Goal: Task Accomplishment & Management: Use online tool/utility

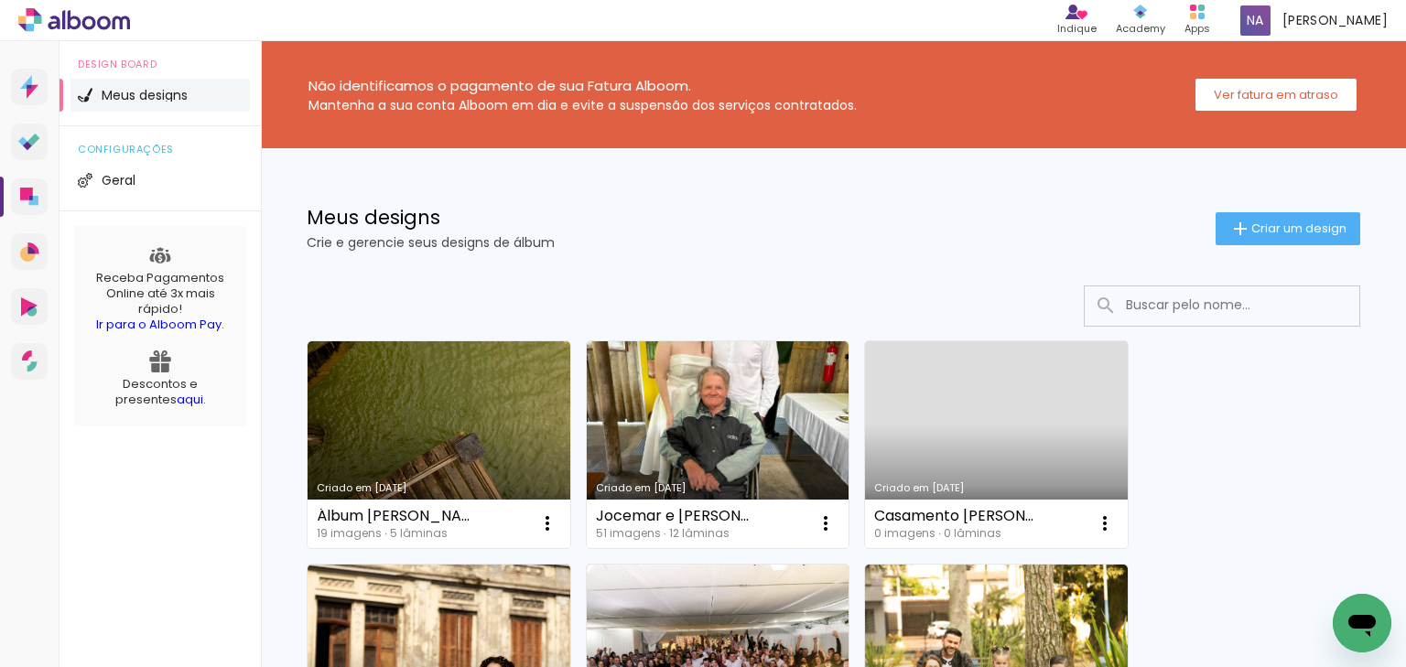
click at [453, 395] on link "Criado em [DATE]" at bounding box center [438, 444] width 263 height 207
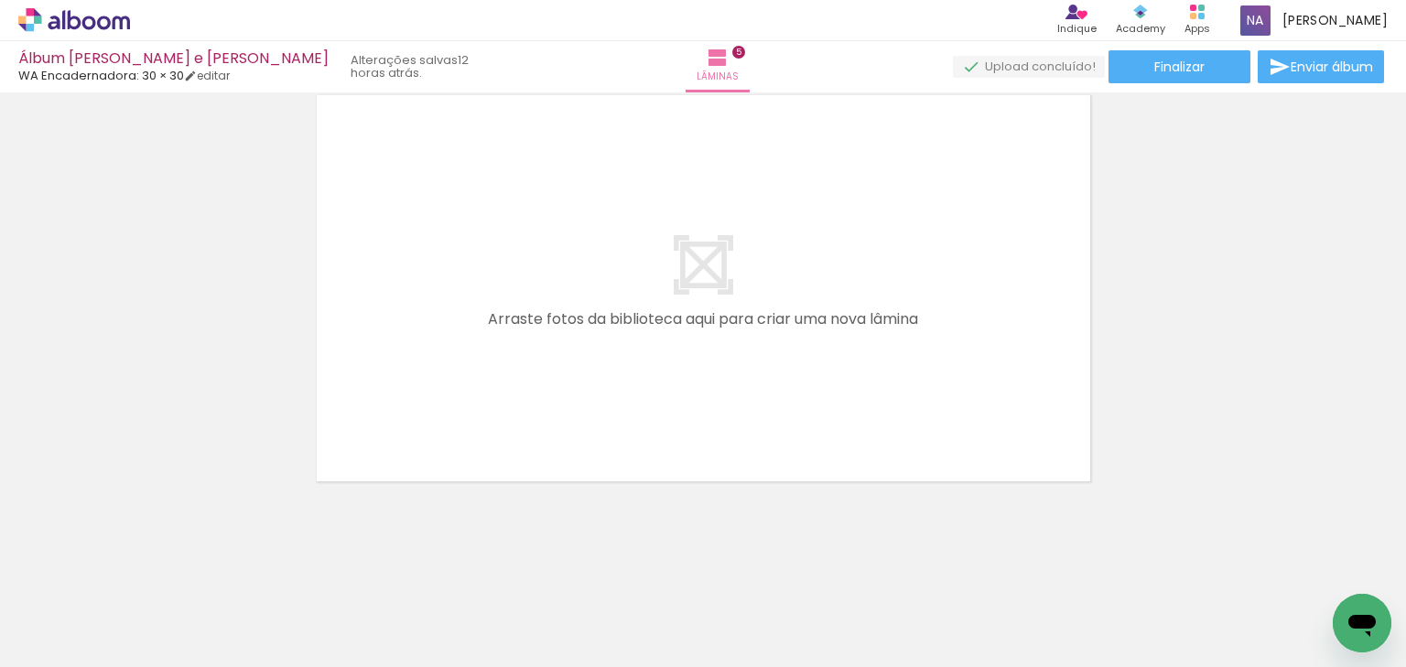
scroll to position [0, 696]
click at [57, 646] on span "Adicionar Fotos" at bounding box center [65, 642] width 55 height 20
click at [0, 0] on input "file" at bounding box center [0, 0] width 0 height 0
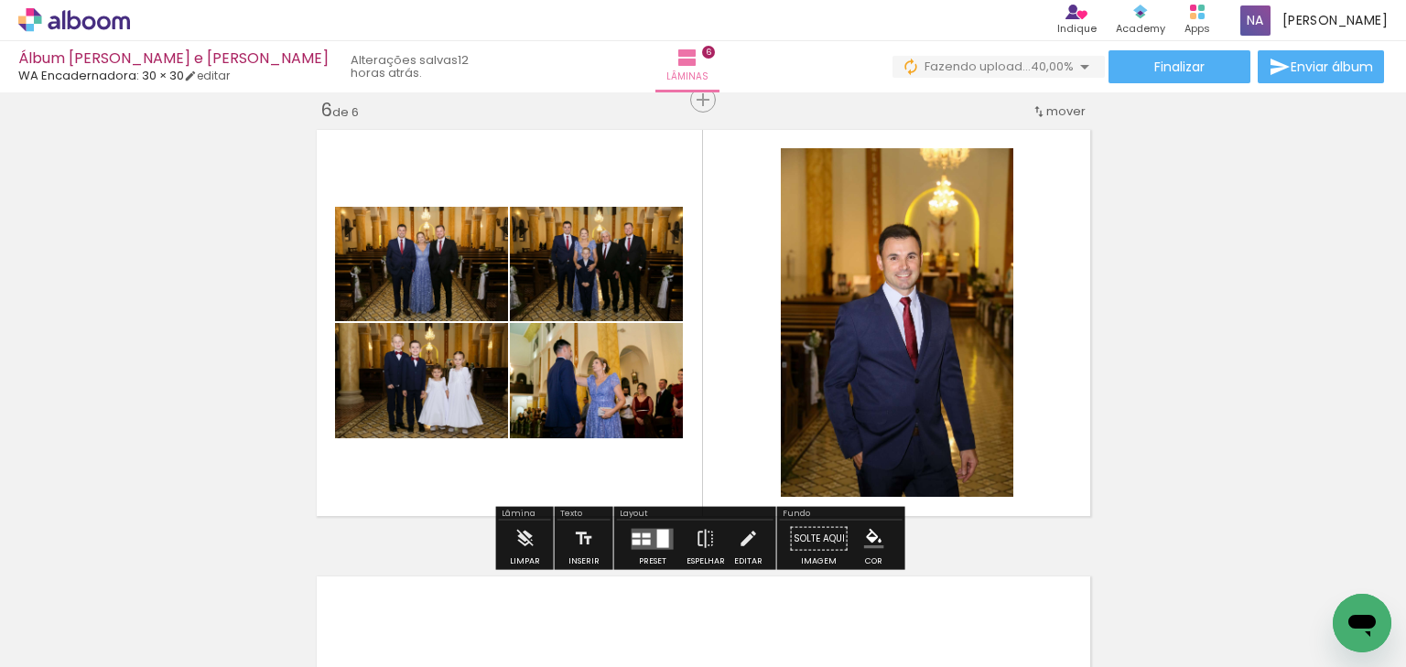
click at [0, 0] on div "Confirmar Cancelar" at bounding box center [0, 0] width 0 height 0
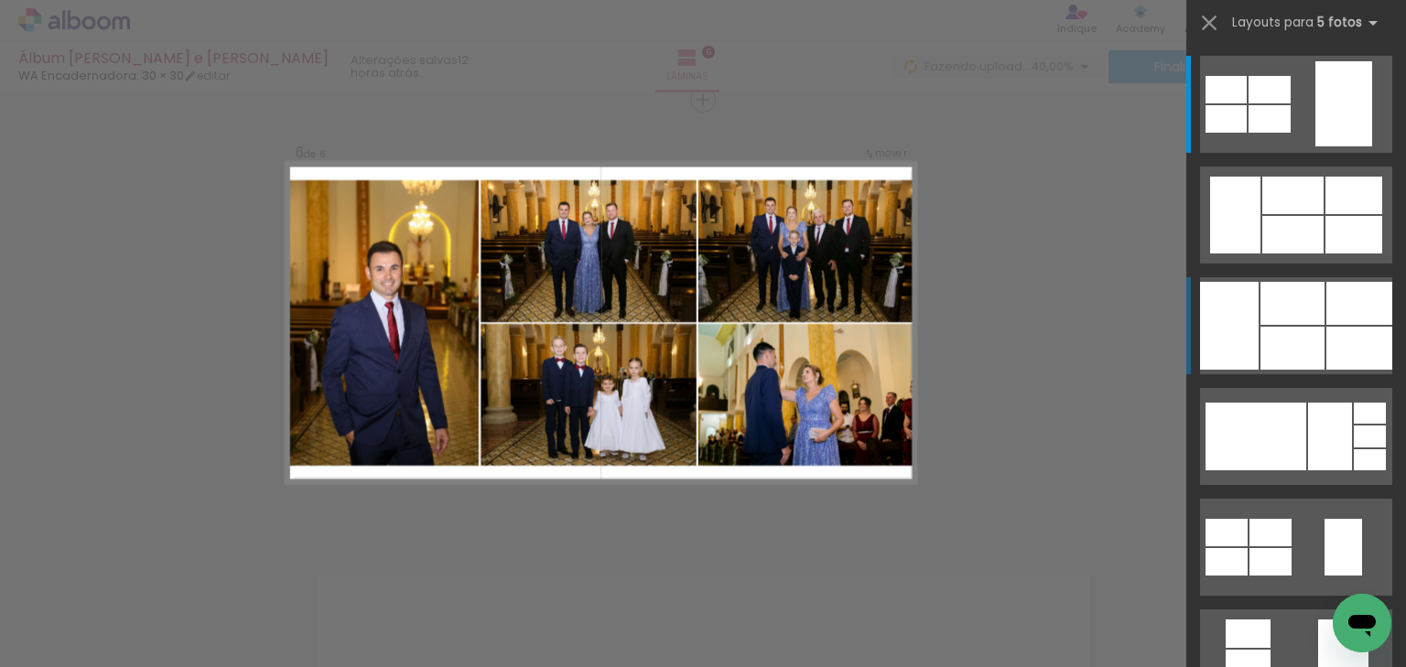
click at [1265, 253] on div at bounding box center [1292, 235] width 61 height 38
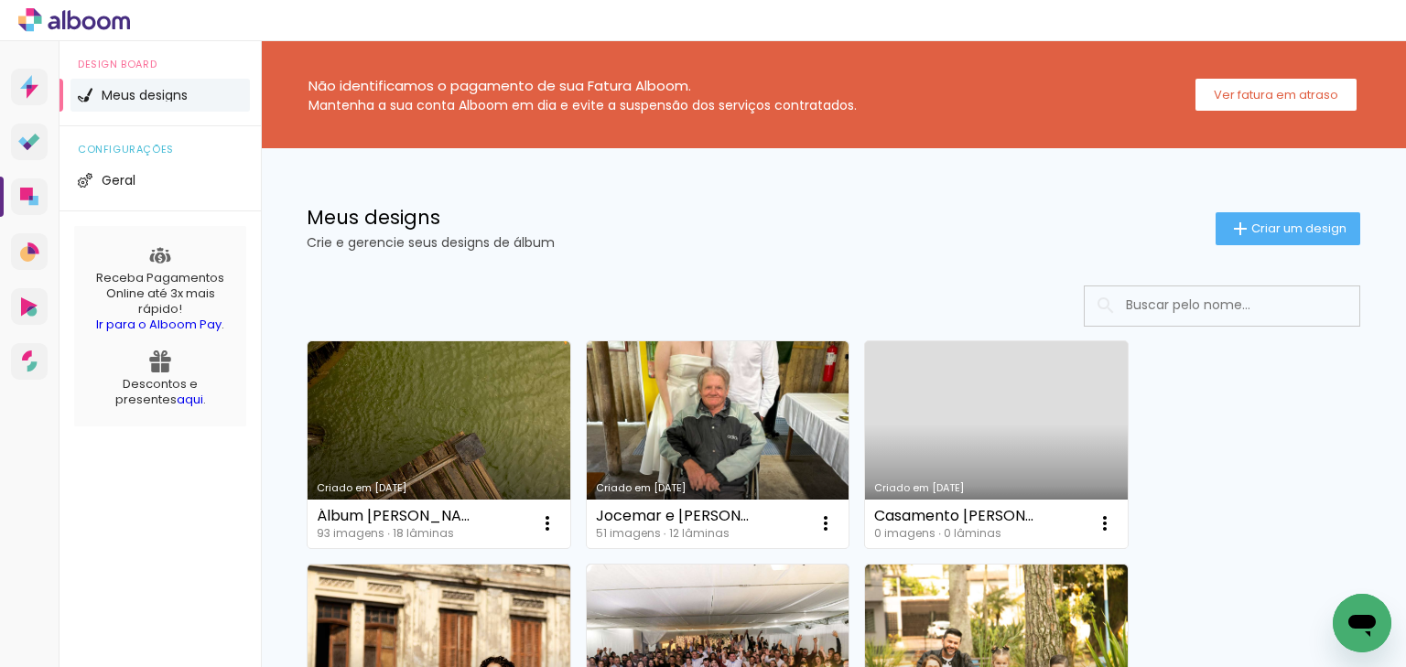
click at [706, 432] on link "Criado em [DATE]" at bounding box center [718, 444] width 263 height 207
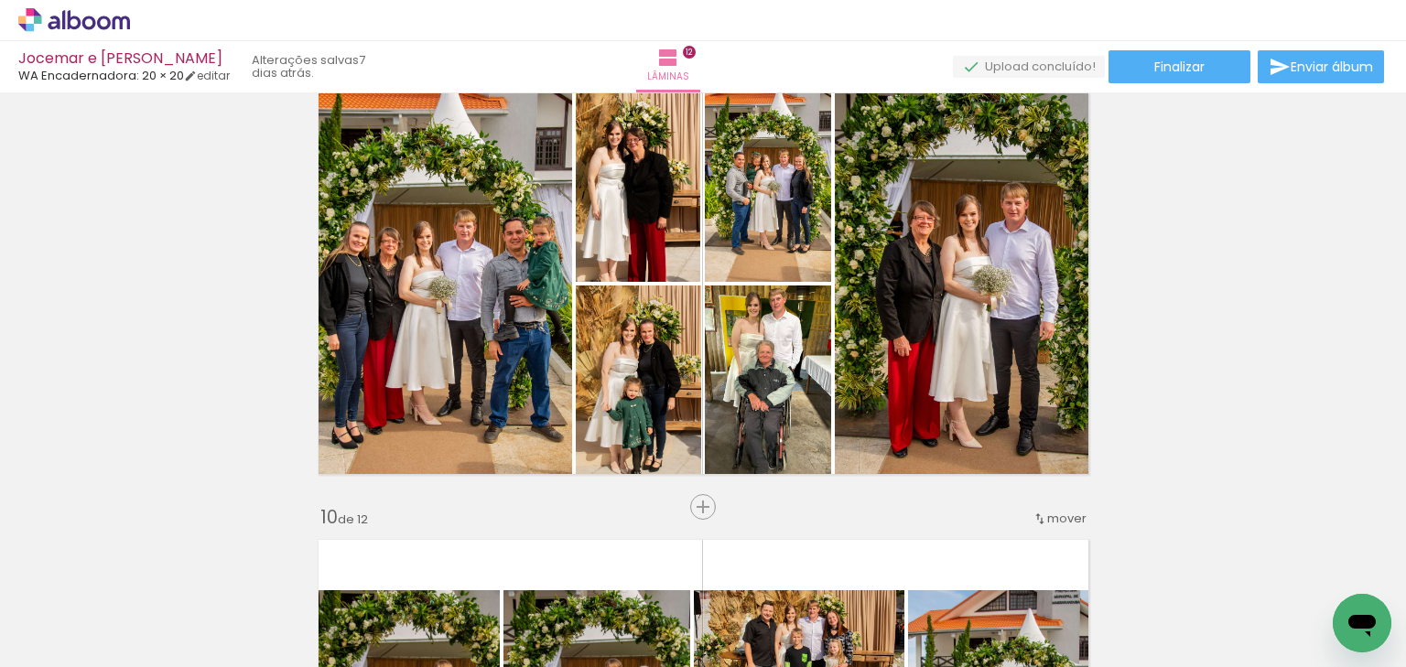
scroll to position [3501, 0]
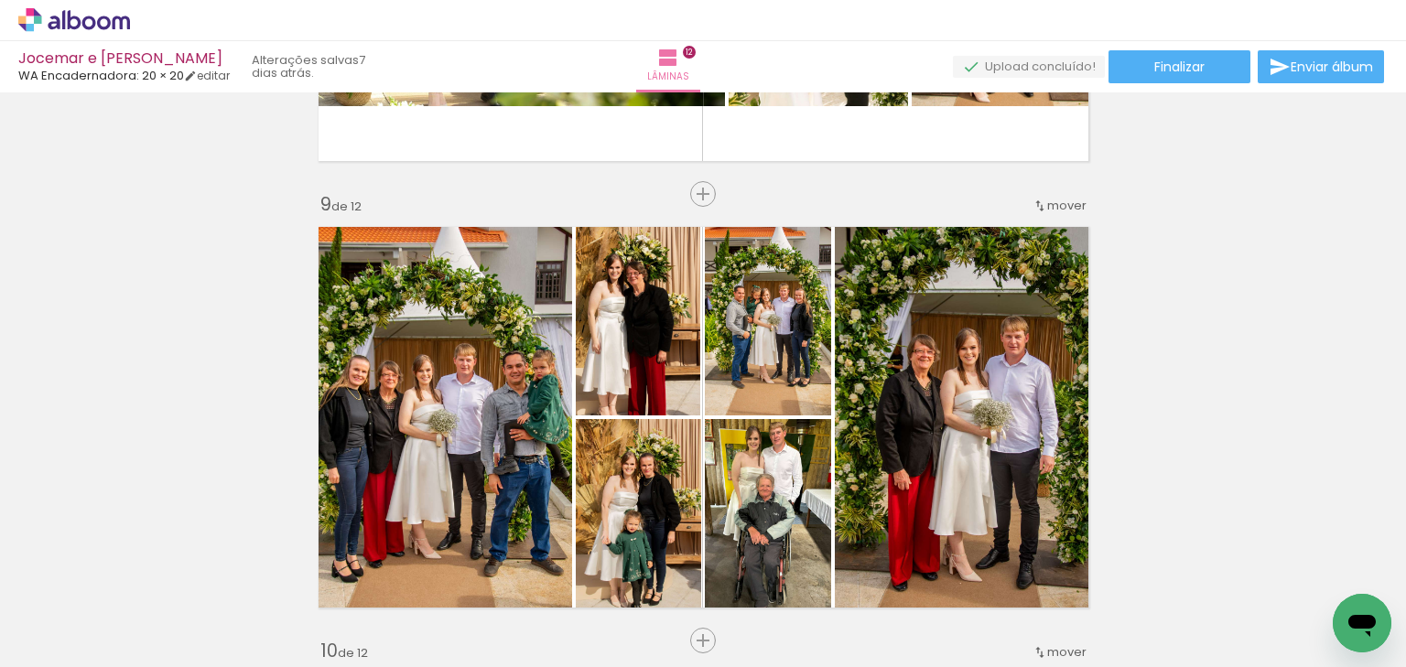
click at [1190, 66] on span "Finalizar" at bounding box center [1179, 66] width 50 height 13
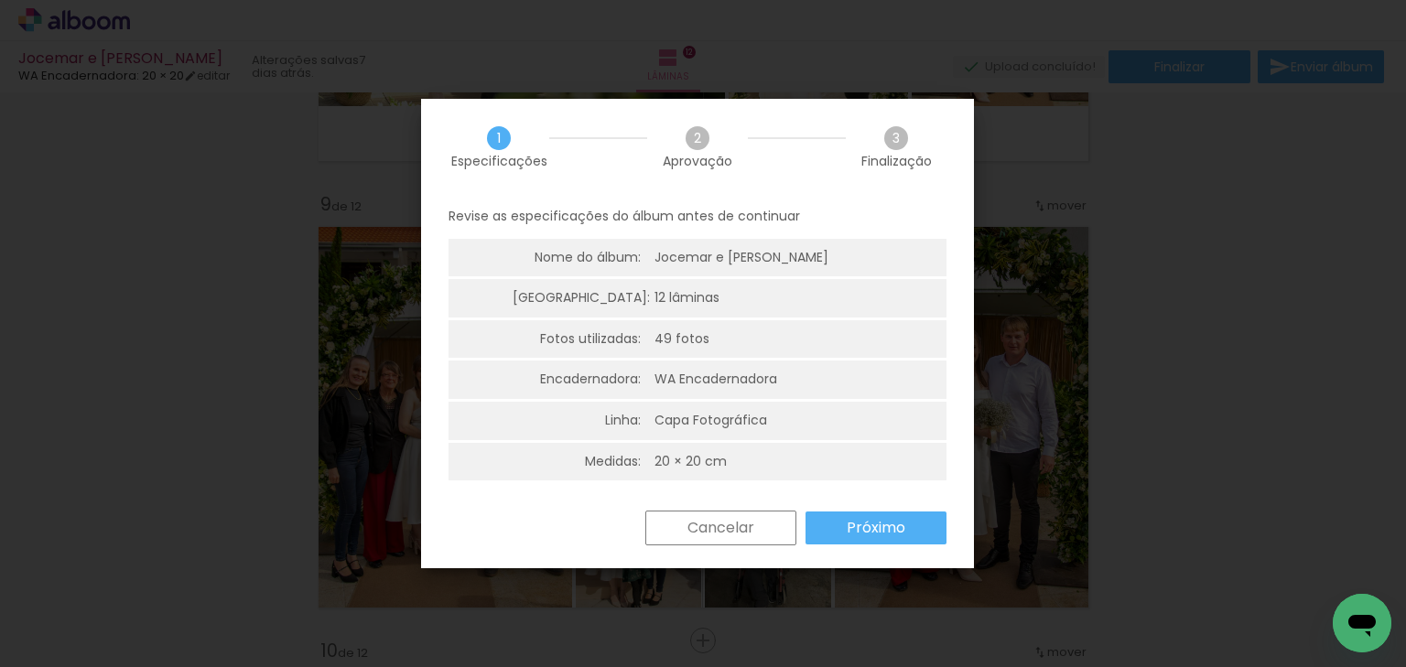
click at [0, 0] on paper-button "Próximo" at bounding box center [0, 0] width 0 height 0
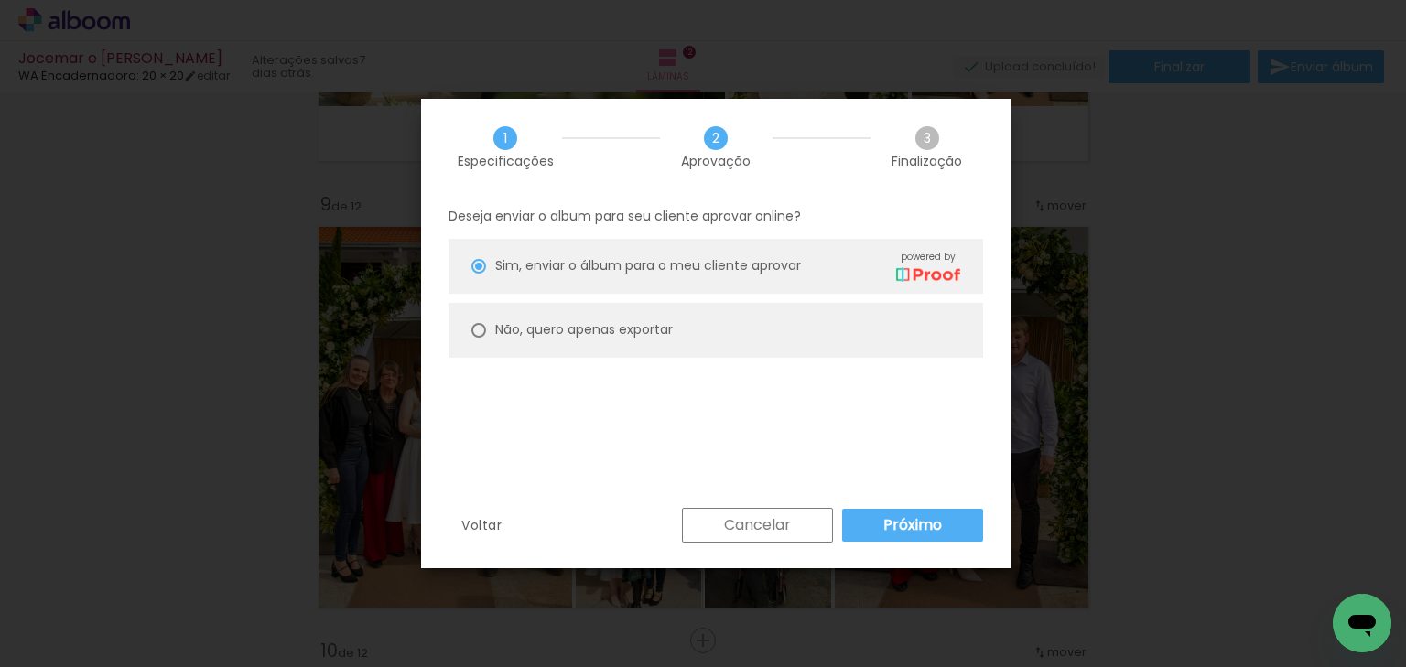
type paper-radio-button "on"
click at [0, 0] on slot "Não, quero apenas exportar" at bounding box center [0, 0] width 0 height 0
click at [0, 0] on slot "Próximo" at bounding box center [0, 0] width 0 height 0
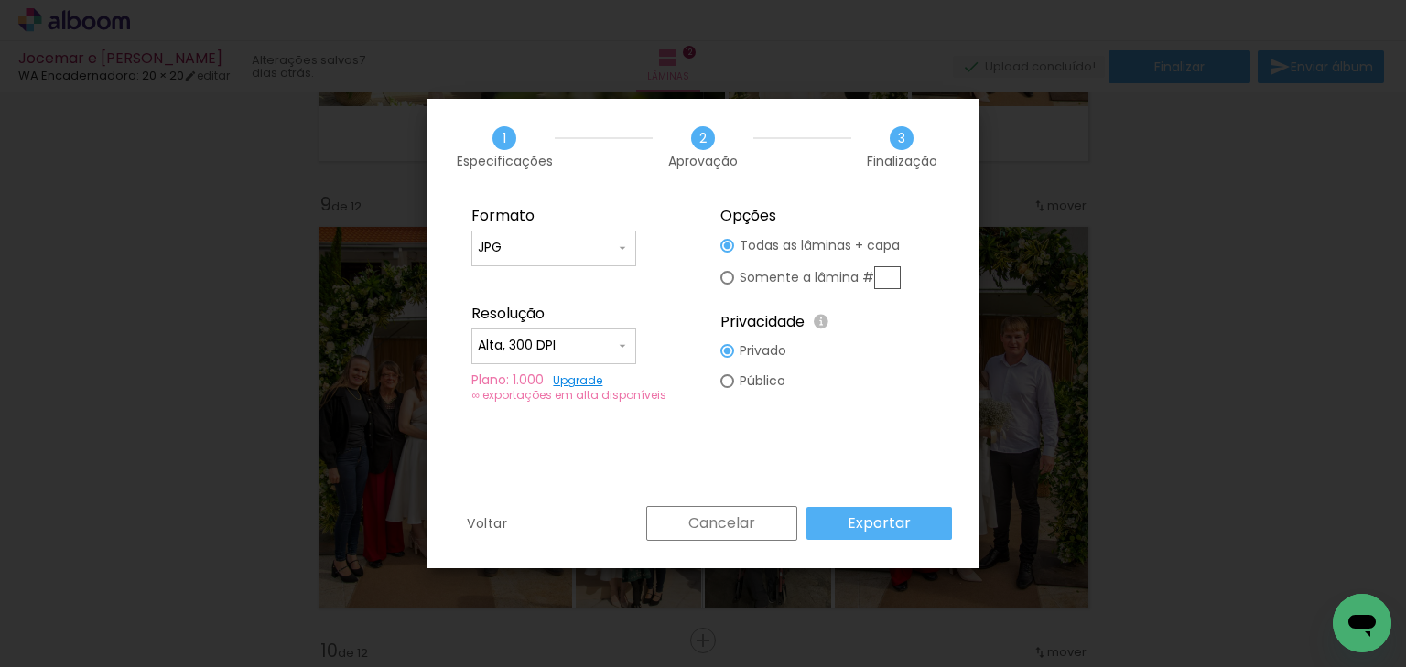
click at [882, 535] on paper-button "Exportar" at bounding box center [879, 523] width 146 height 33
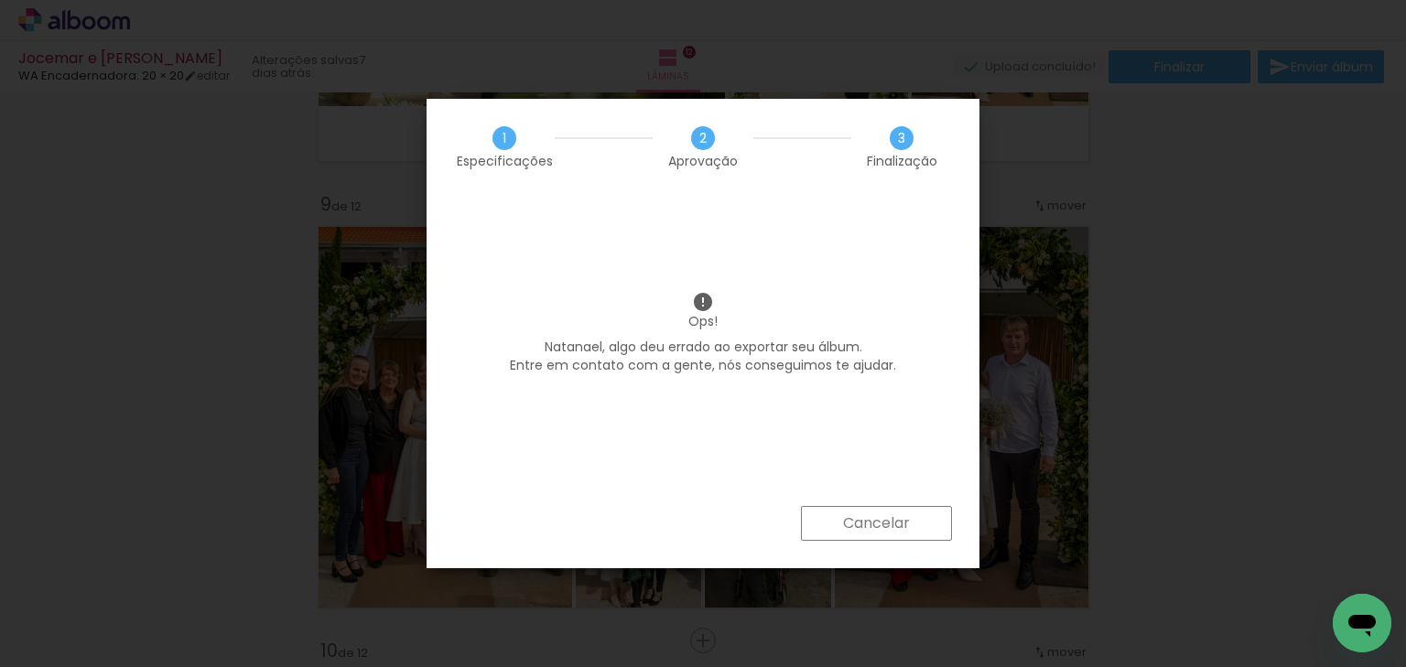
click at [880, 520] on iron-overlay-backdrop at bounding box center [703, 333] width 1406 height 667
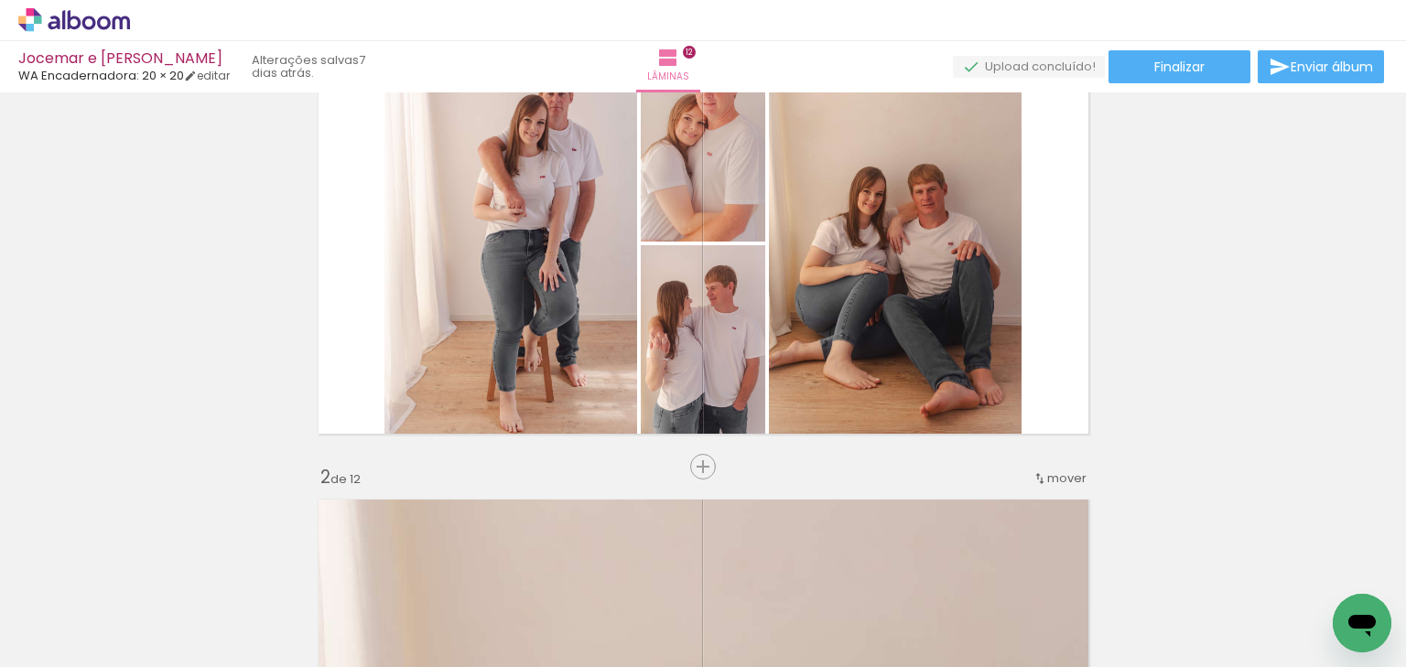
scroll to position [0, 0]
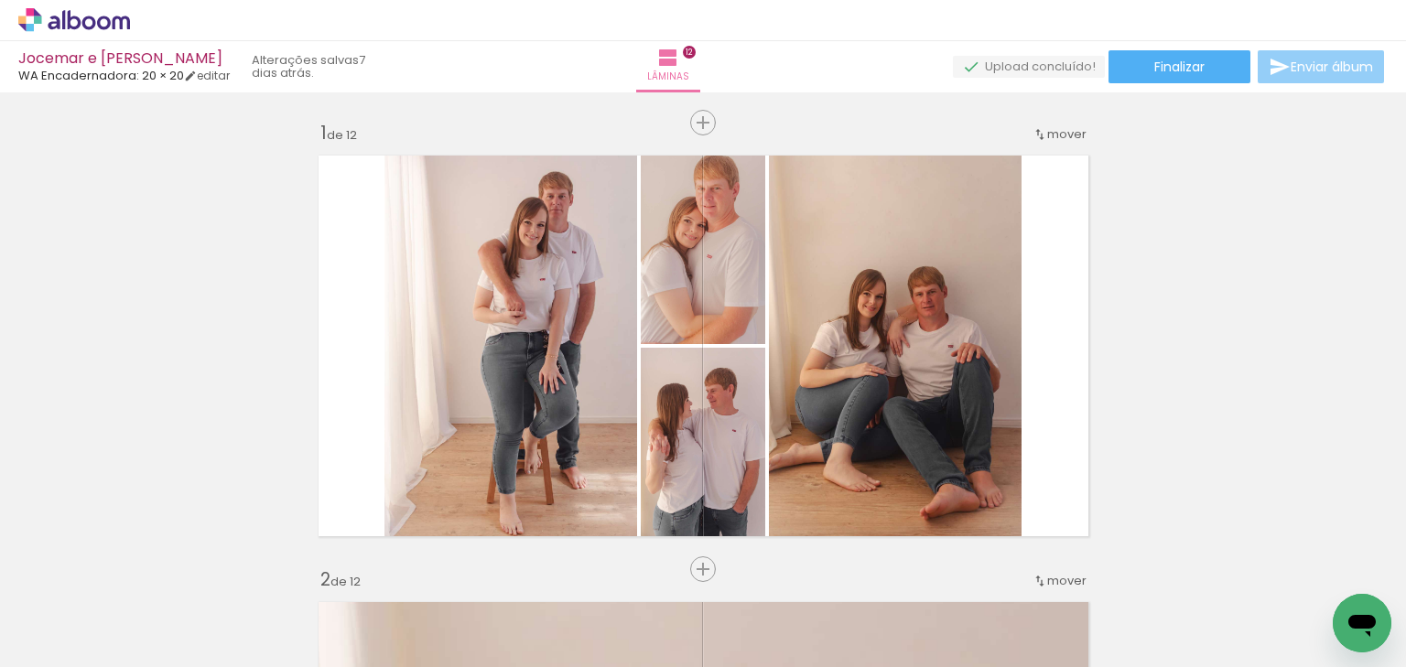
click at [1294, 64] on span "Enviar álbum" at bounding box center [1331, 66] width 82 height 13
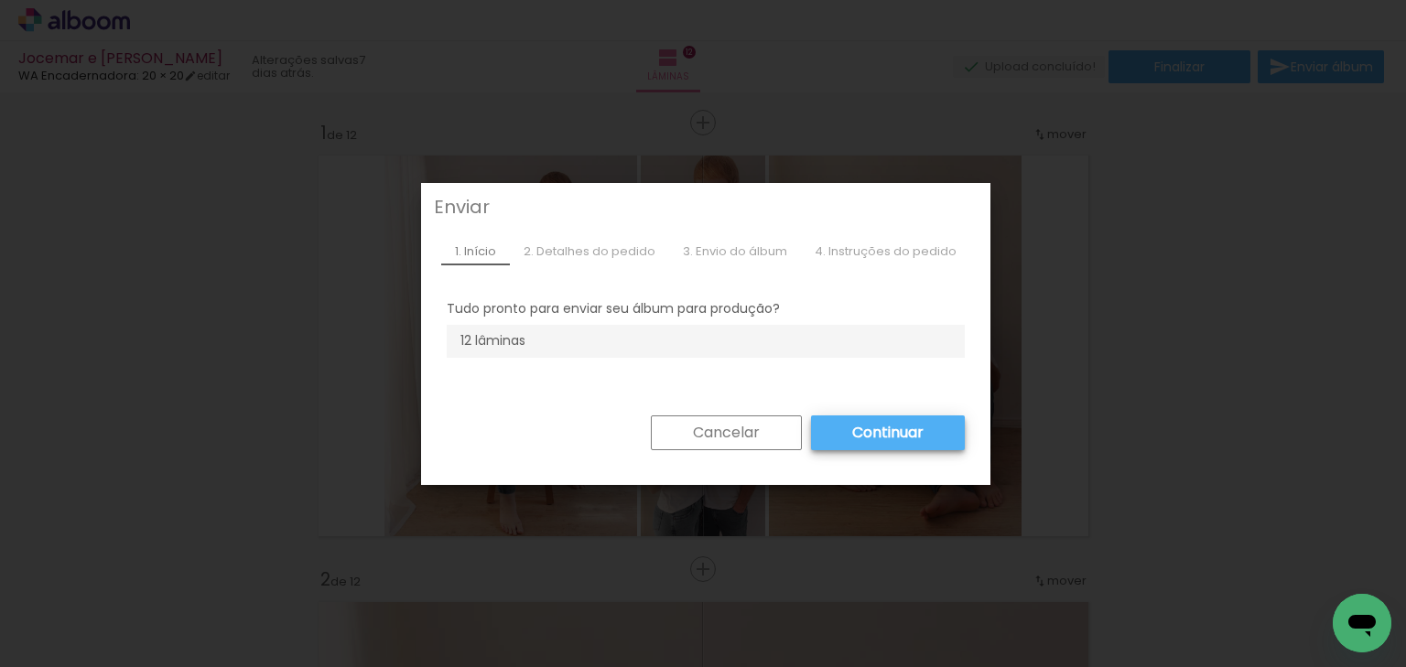
click at [714, 428] on iron-overlay-backdrop at bounding box center [703, 333] width 1406 height 667
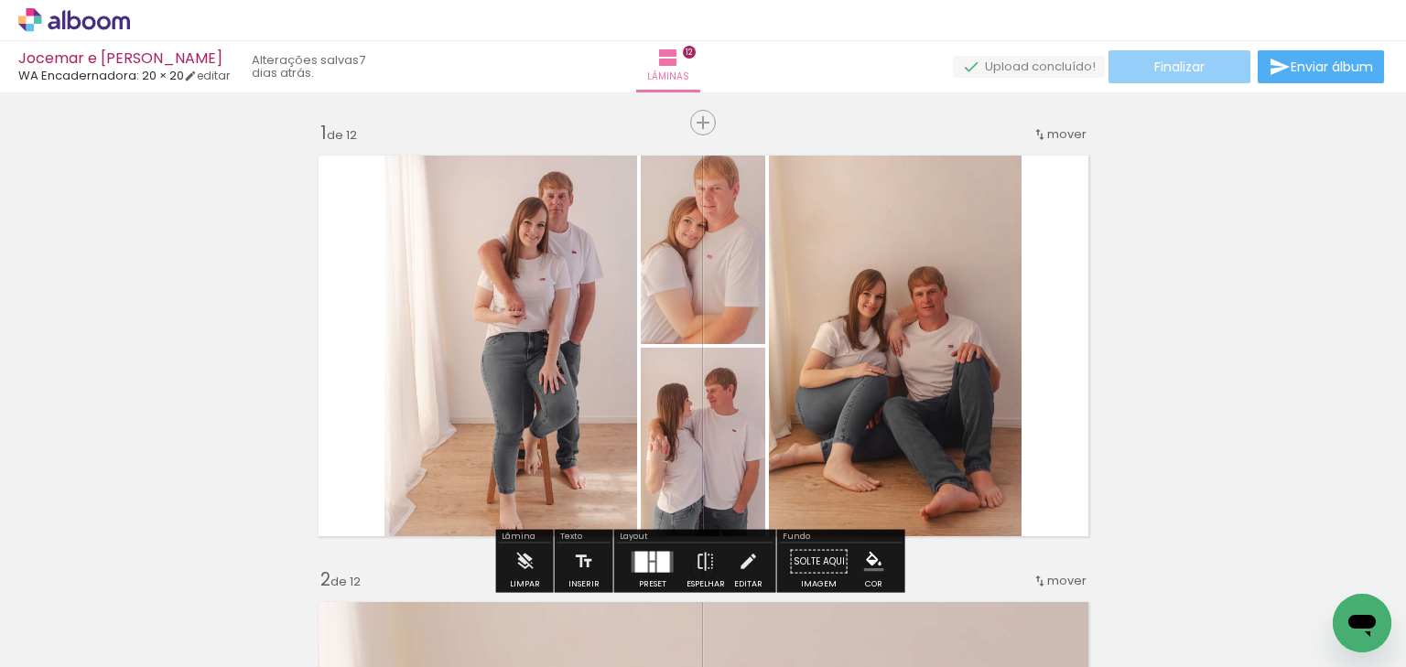
click at [1159, 67] on span "Finalizar" at bounding box center [1179, 66] width 50 height 13
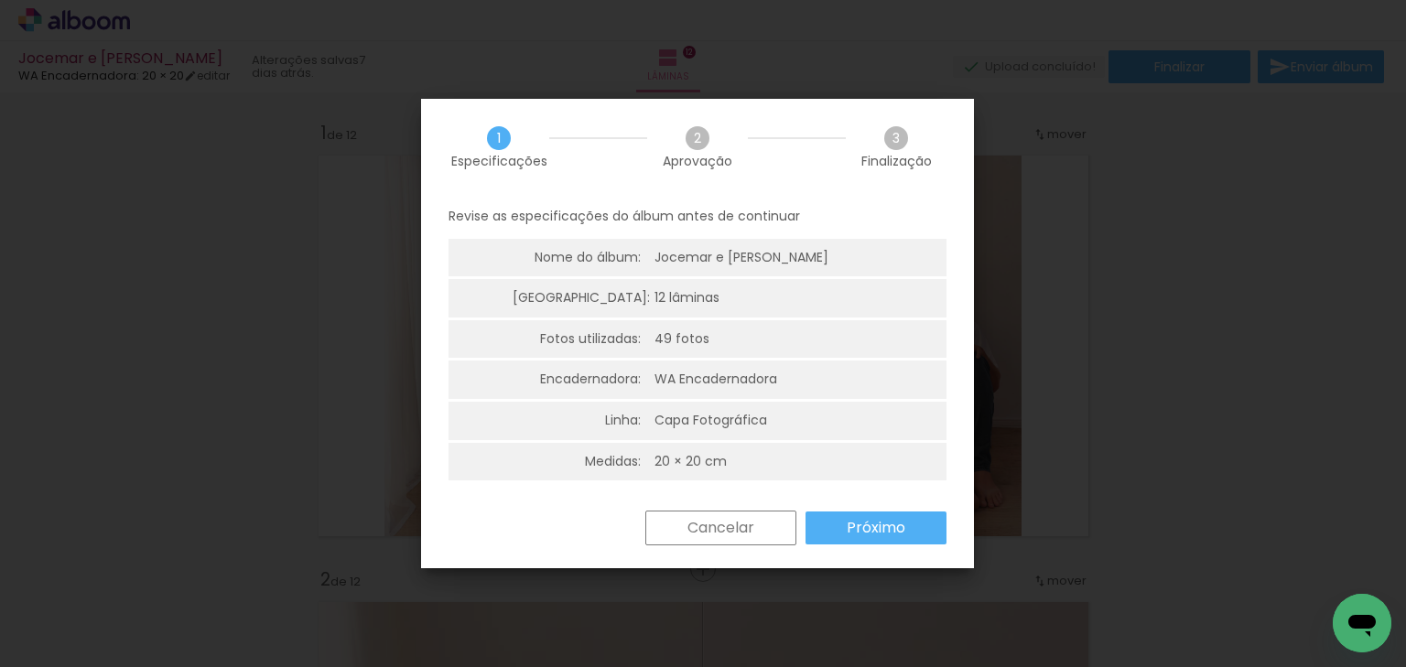
click at [0, 0] on paper-button "Próximo" at bounding box center [0, 0] width 0 height 0
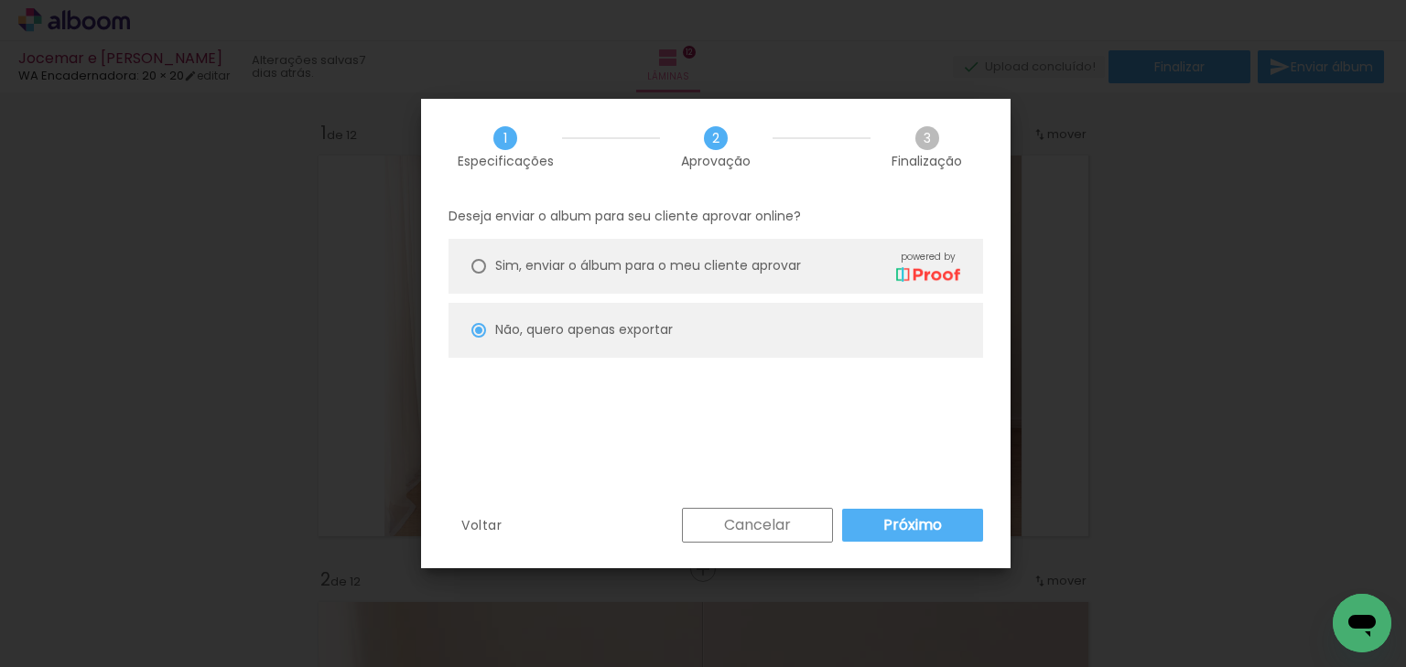
click at [892, 534] on paper-button "Próximo" at bounding box center [912, 525] width 141 height 33
type input "Alta, 300 DPI"
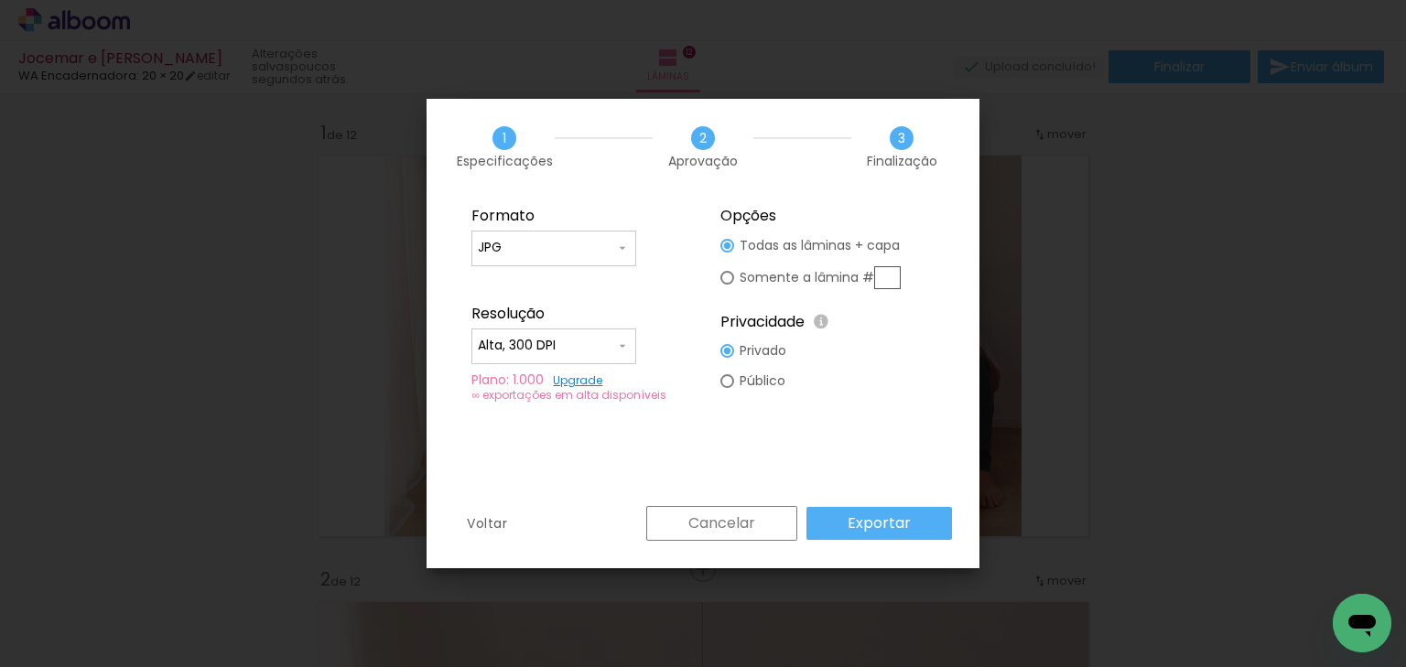
type paper-radio-button "on"
click at [722, 253] on div at bounding box center [727, 246] width 14 height 14
click at [886, 279] on input "text" at bounding box center [887, 277] width 27 height 23
type paper-radio-button "on"
click at [728, 239] on div at bounding box center [727, 246] width 14 height 14
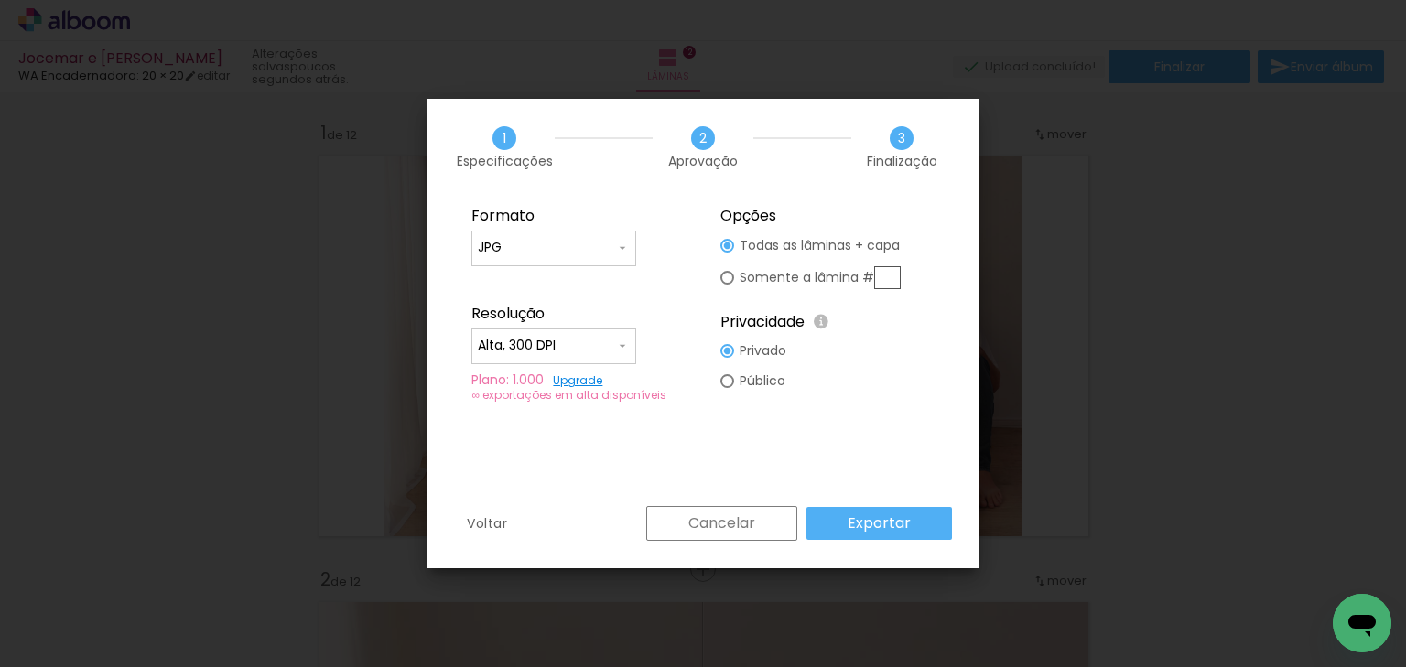
click at [606, 359] on paper-input-container "Alta, 300 DPI" at bounding box center [553, 347] width 165 height 37
click at [593, 242] on input "JPG" at bounding box center [546, 248] width 137 height 18
click at [843, 533] on paper-button "Exportar" at bounding box center [879, 523] width 146 height 33
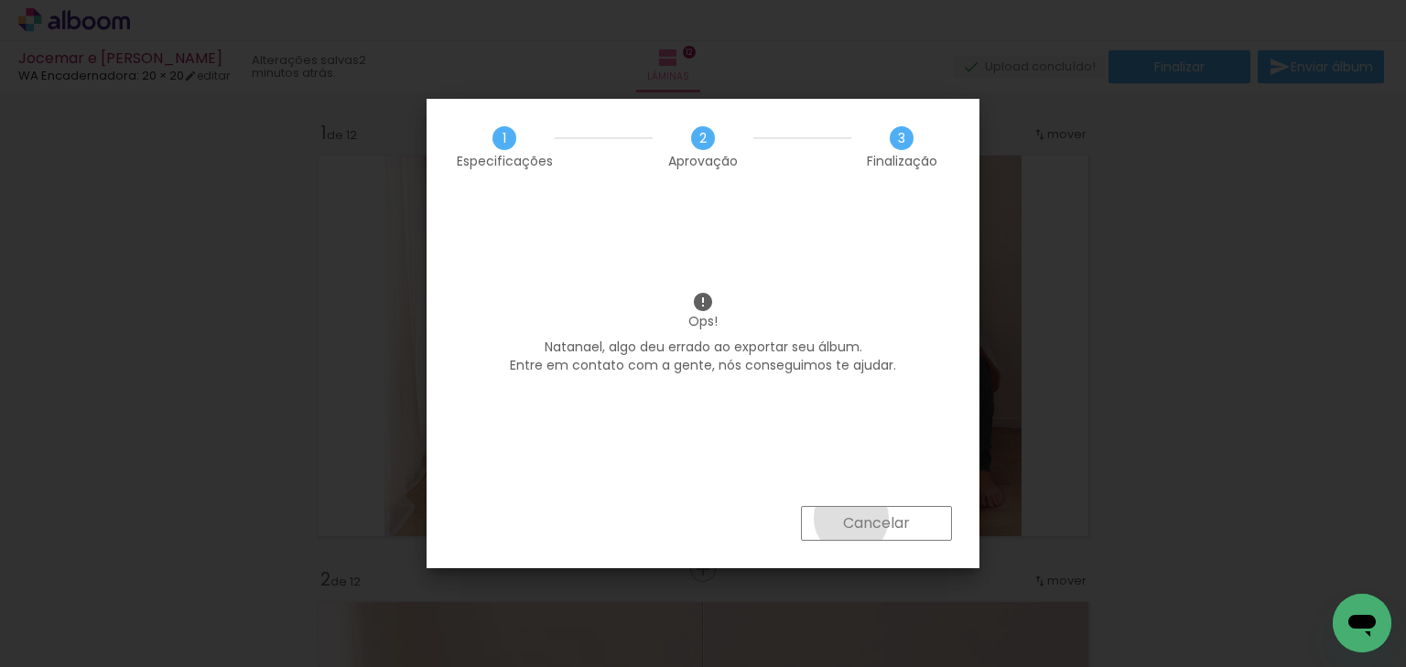
click at [849, 523] on iron-overlay-backdrop at bounding box center [703, 333] width 1406 height 667
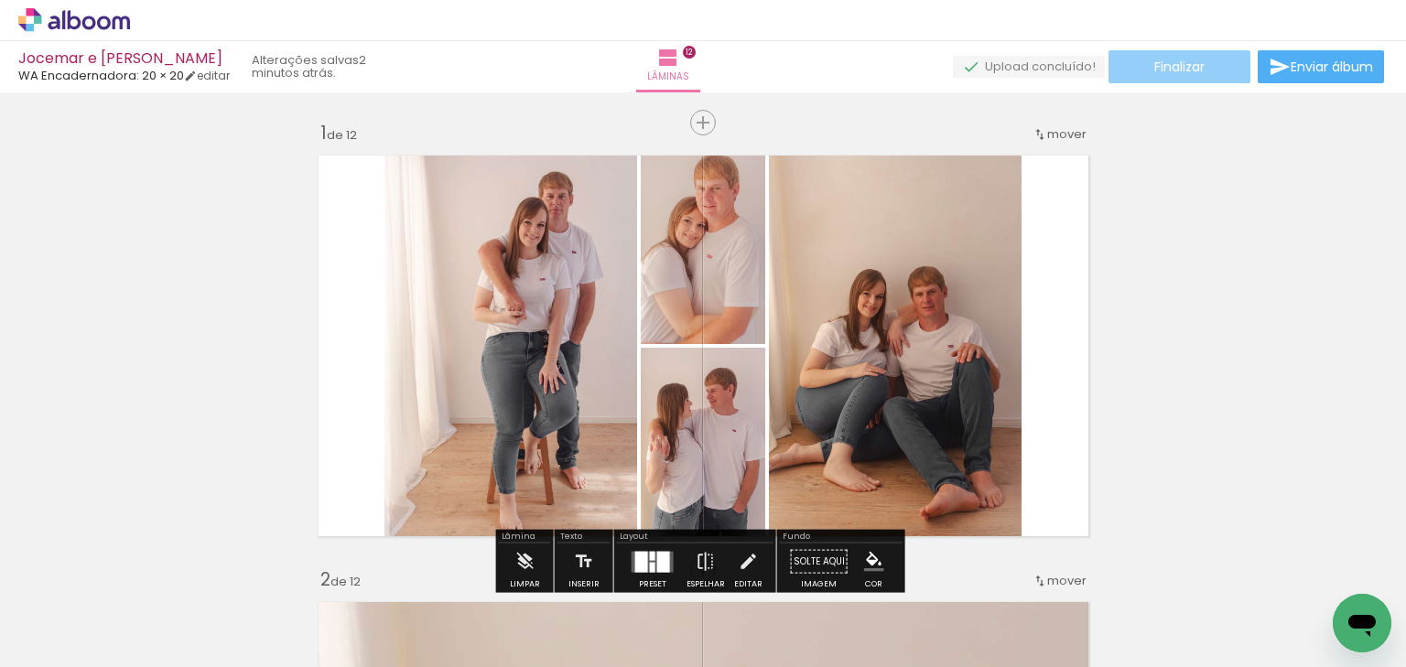
click at [1190, 64] on span "Finalizar" at bounding box center [1179, 66] width 50 height 13
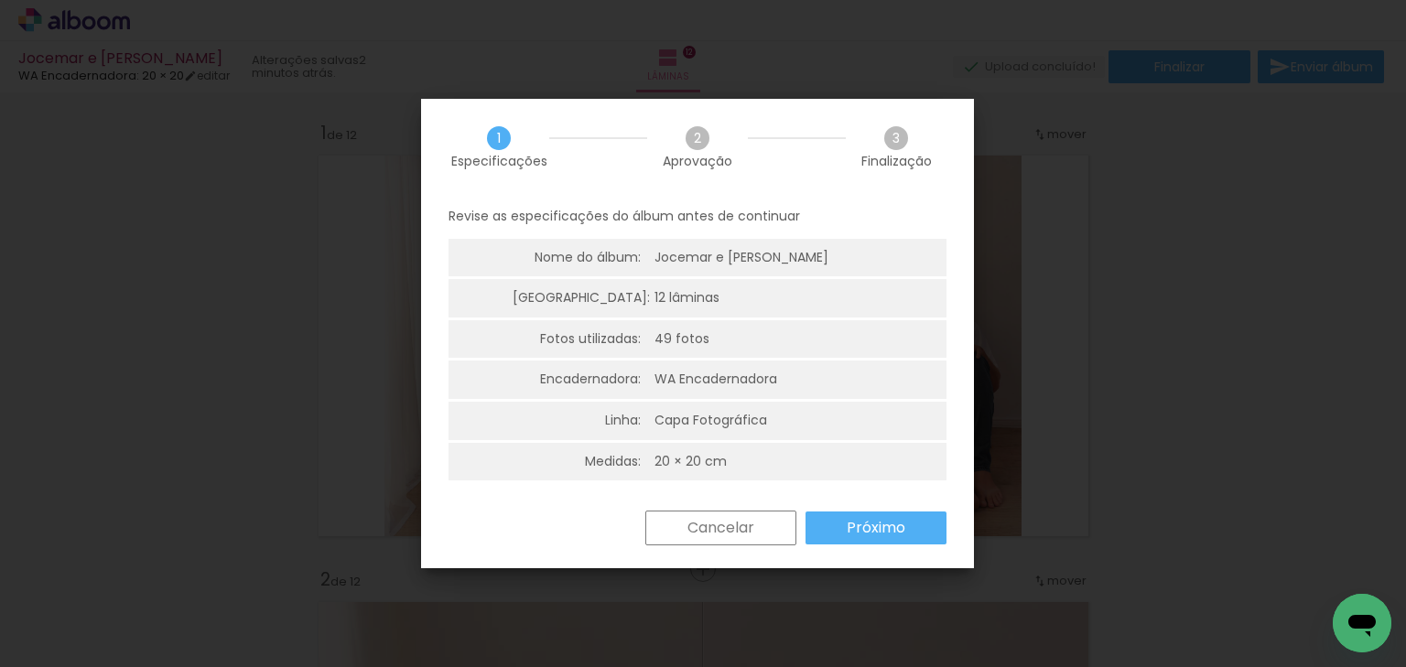
click at [0, 0] on div "Cancelar Próximo" at bounding box center [0, 0] width 0 height 0
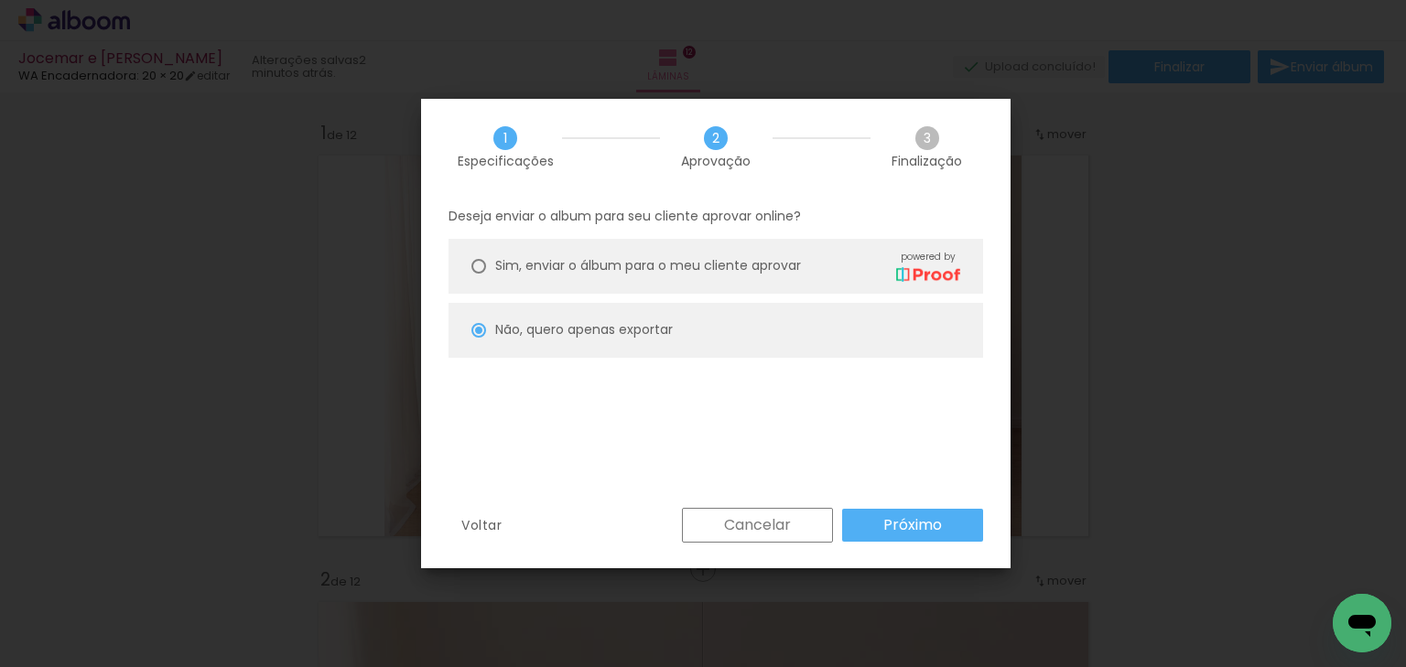
click at [871, 526] on paper-button "Próximo" at bounding box center [912, 525] width 141 height 33
type input "Alta, 300 DPI"
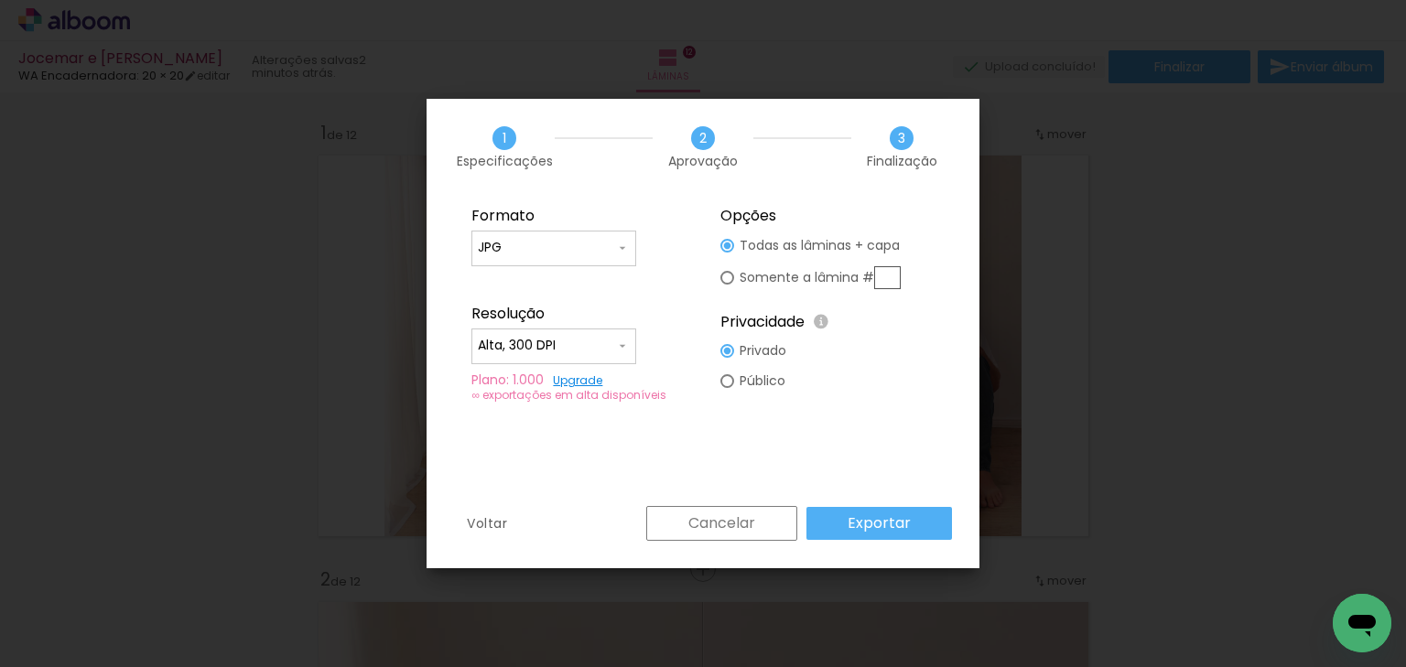
click at [838, 520] on paper-button "Exportar" at bounding box center [879, 523] width 146 height 33
